Goal: Information Seeking & Learning: Learn about a topic

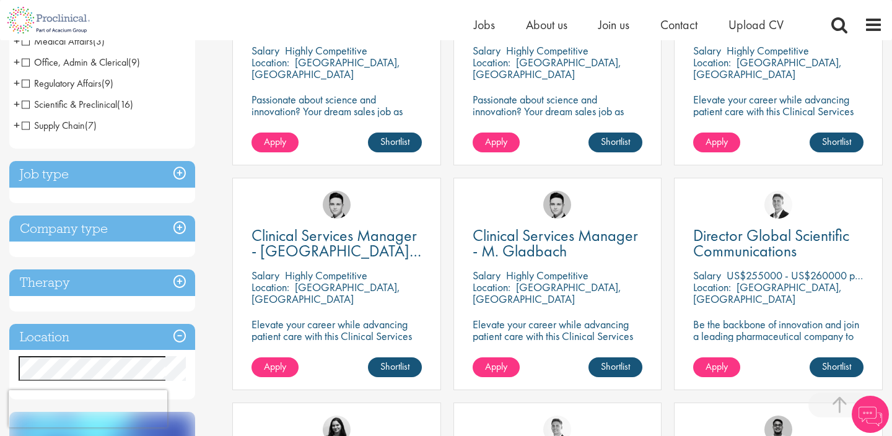
scroll to position [345, 0]
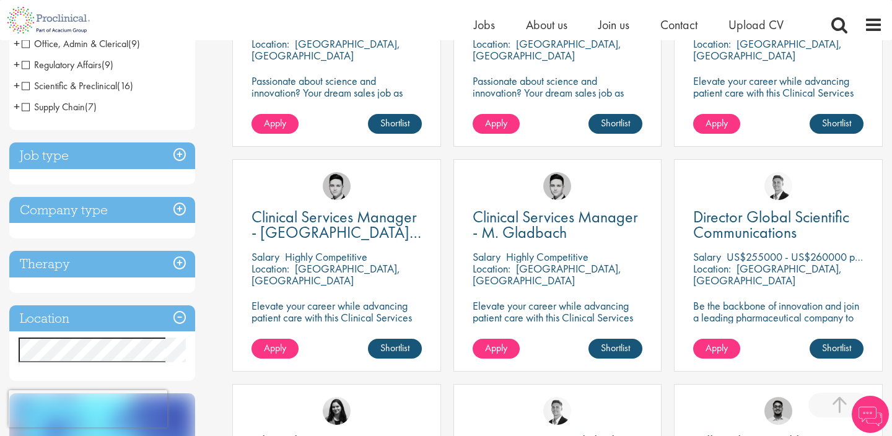
click at [133, 158] on h3 "Job type" at bounding box center [102, 155] width 186 height 27
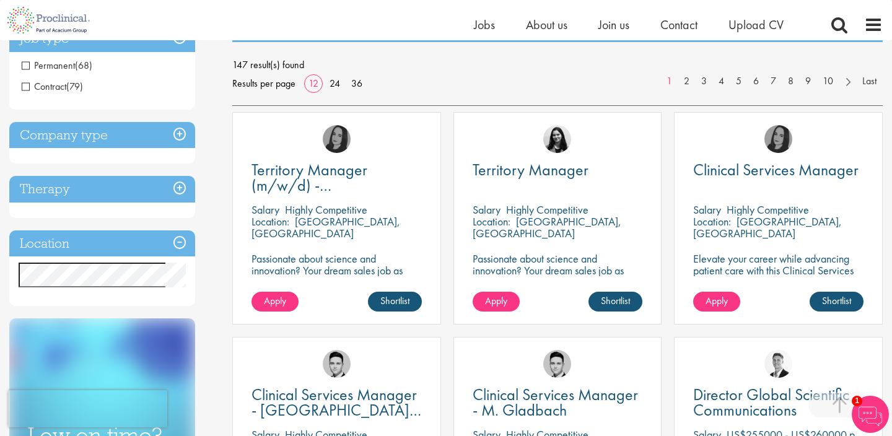
scroll to position [97, 0]
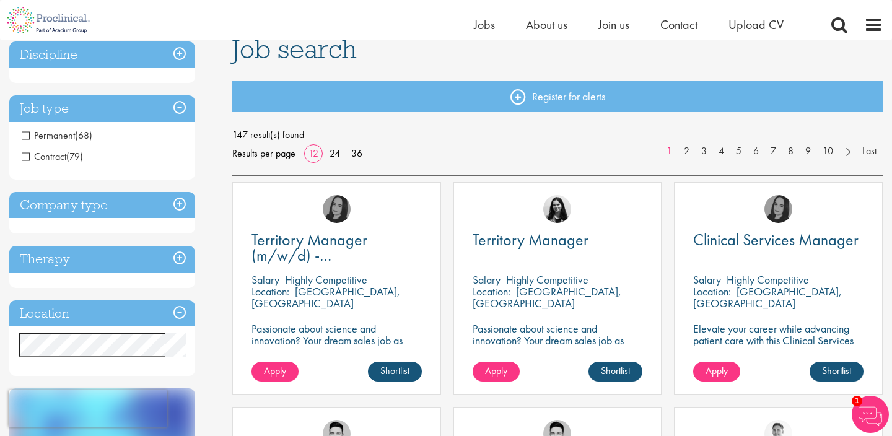
click at [76, 136] on span "(68)" at bounding box center [83, 135] width 17 height 13
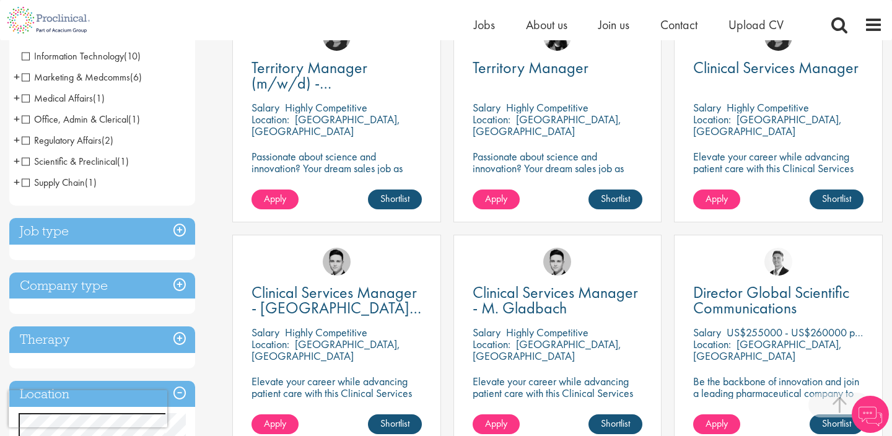
scroll to position [488, 0]
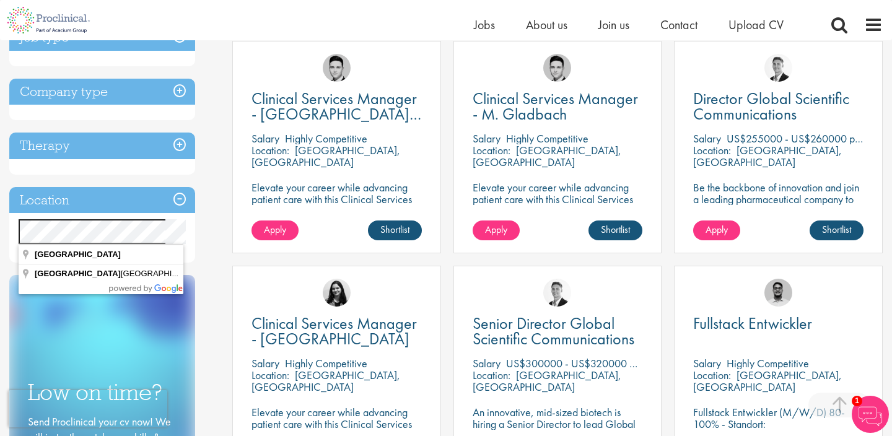
scroll to position [436, 0]
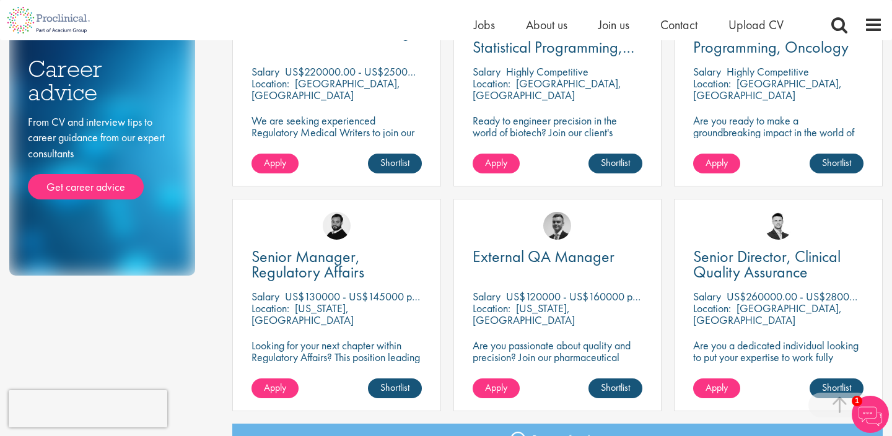
scroll to position [976, 0]
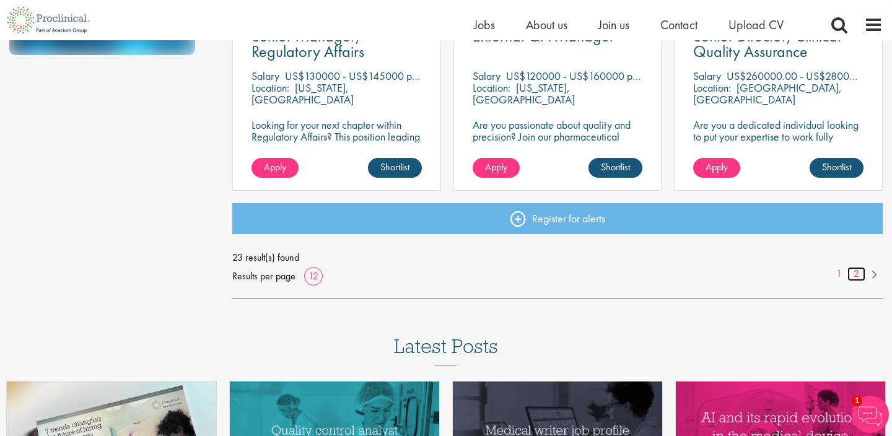
click at [857, 281] on link "2" at bounding box center [856, 274] width 18 height 14
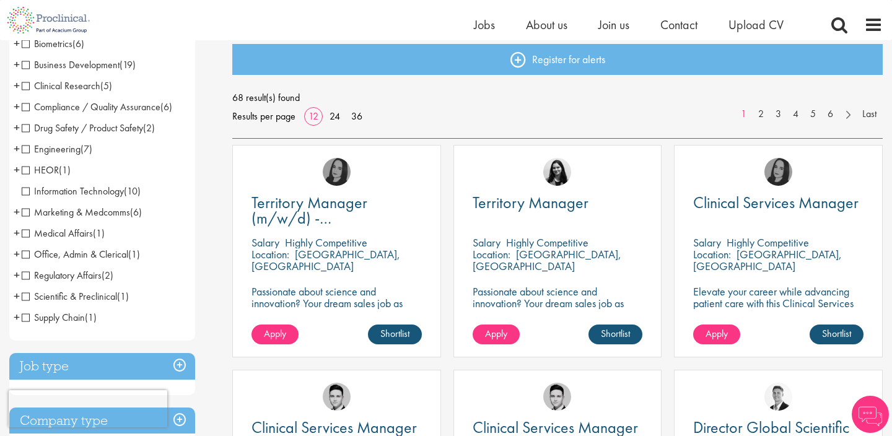
scroll to position [89, 0]
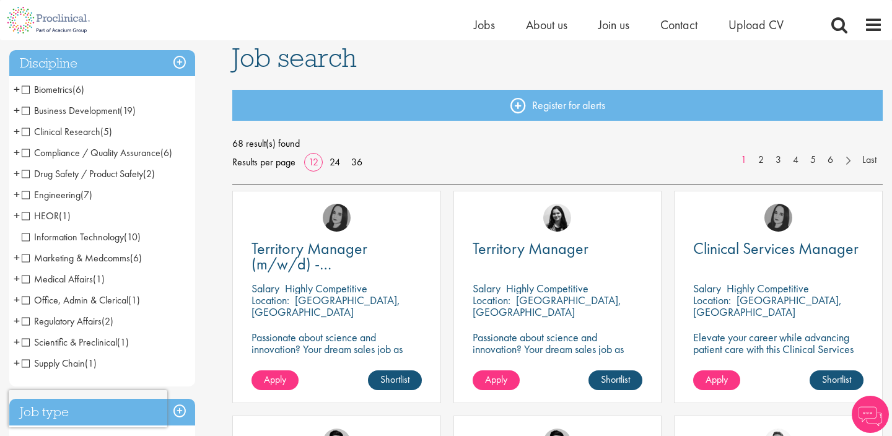
click at [81, 134] on span "Clinical Research" at bounding box center [61, 131] width 79 height 13
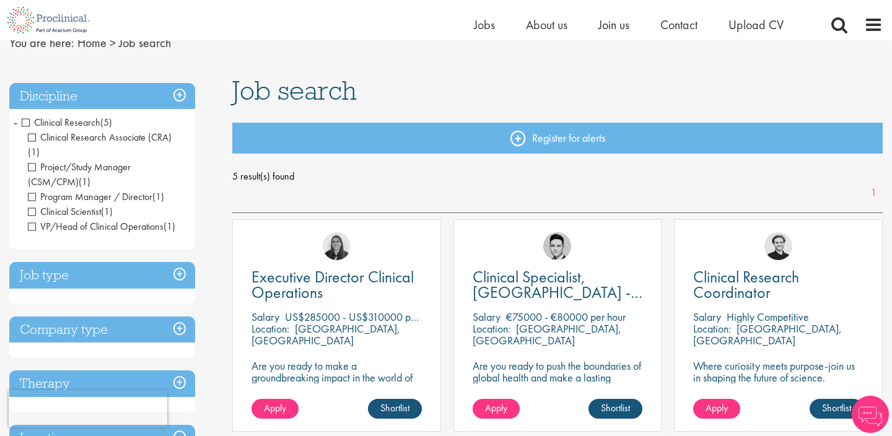
click at [25, 121] on span "Clinical Research" at bounding box center [61, 122] width 79 height 13
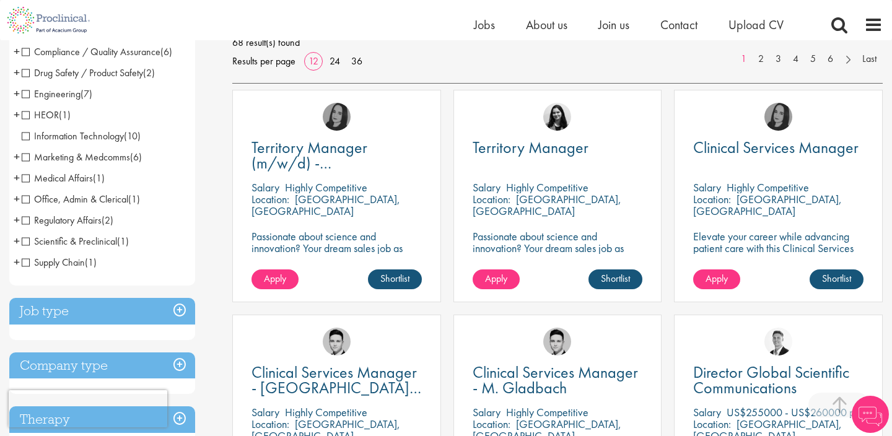
scroll to position [190, 0]
click at [88, 239] on span "Scientific & Preclinical" at bounding box center [69, 240] width 95 height 13
